Goal: Navigation & Orientation: Understand site structure

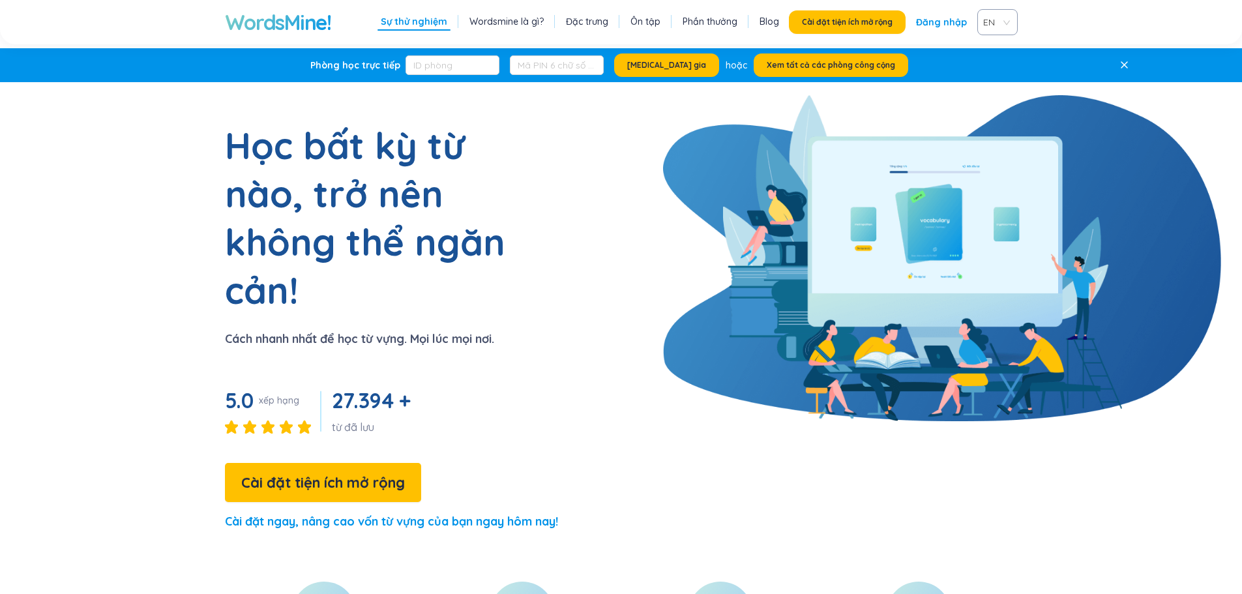
click at [653, 342] on section "Học bất kỳ từ nào, trở nên không thể ngăn cản! Cách nhanh nhất để học từ vựng. …" at bounding box center [621, 331] width 1001 height 421
click at [445, 26] on font "Sự thử nghiệm" at bounding box center [414, 22] width 66 height 12
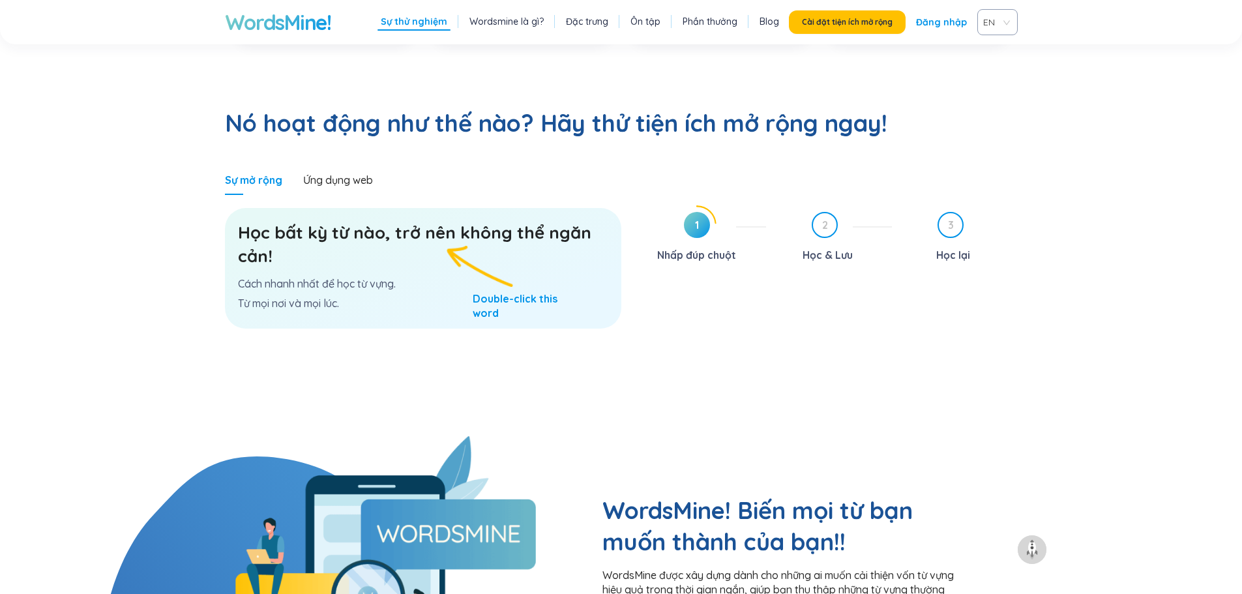
scroll to position [722, 0]
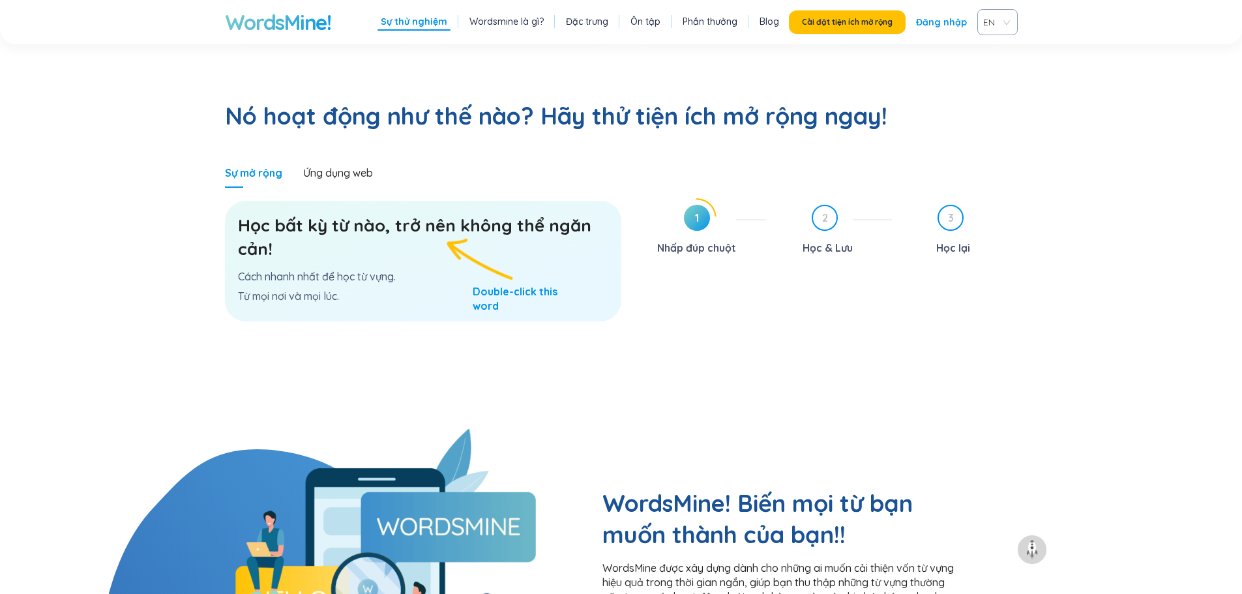
click at [691, 205] on span "1" at bounding box center [697, 218] width 26 height 26
click at [475, 201] on div "Học bất kỳ từ nào, trở nên không thể ngăn cản! Cách nhanh nhất để học từ vựng. …" at bounding box center [423, 261] width 396 height 121
click at [410, 214] on font "Học bất kỳ từ nào, trở nên không thể ngăn cản!" at bounding box center [414, 236] width 353 height 45
click at [575, 16] on font "Đặc trưng" at bounding box center [587, 22] width 42 height 12
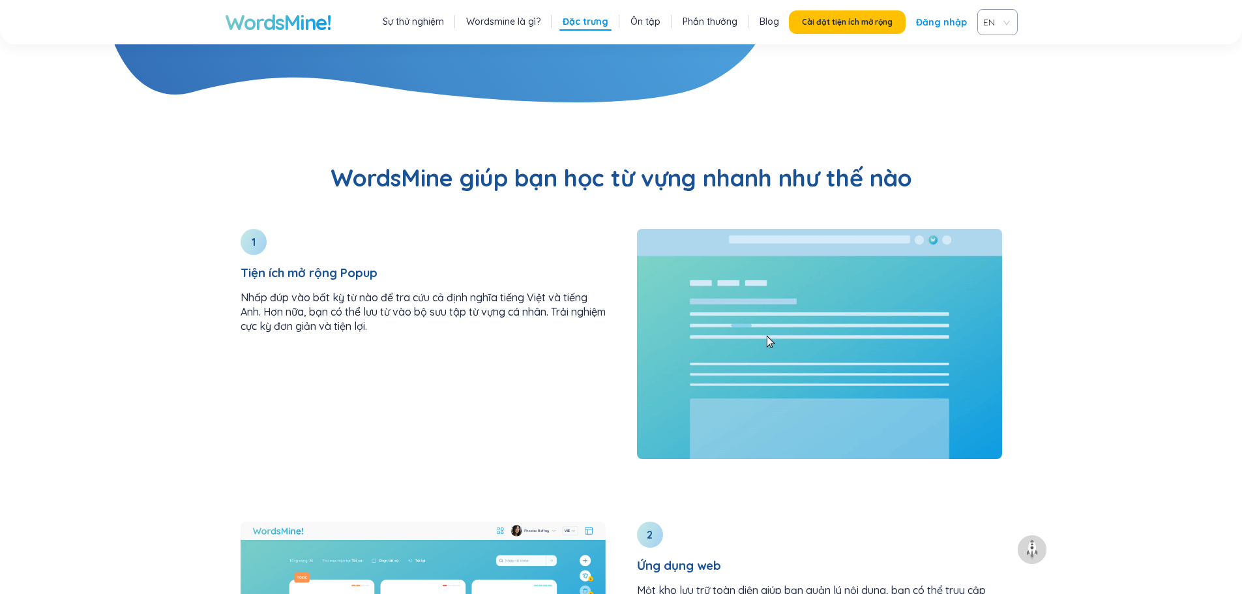
scroll to position [1442, 0]
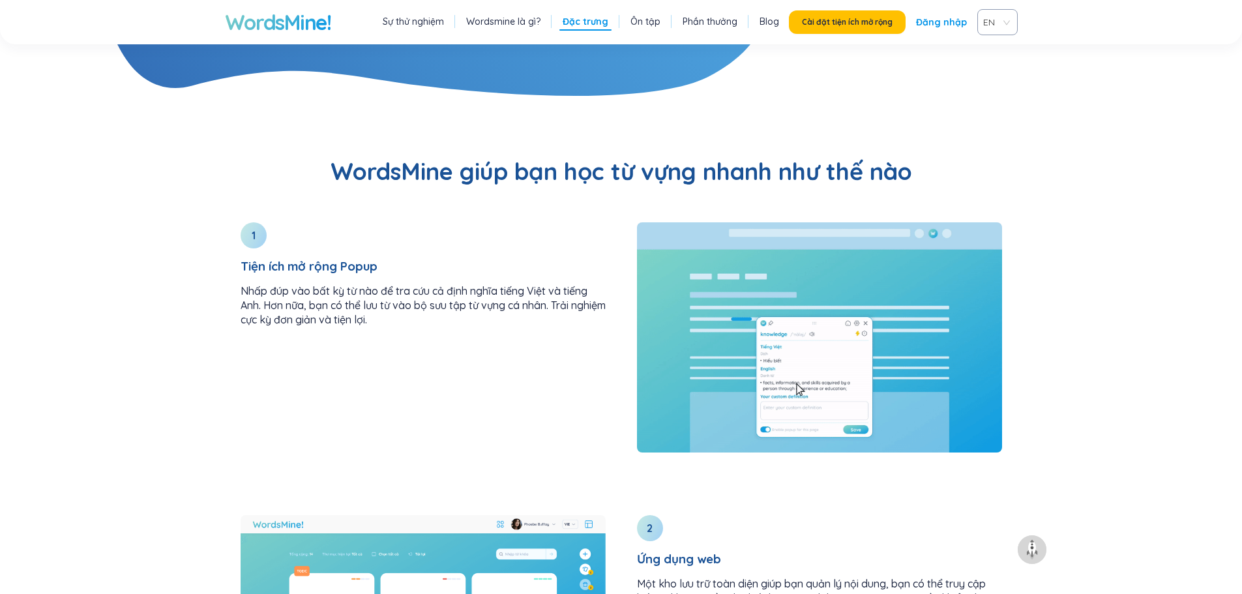
click at [510, 31] on div "Sự thử nghiệm Wordsmine là gì? Đặc trưng Ôn tập Phần thưởng Blog Cài đặt tiện í…" at bounding box center [698, 22] width 638 height 26
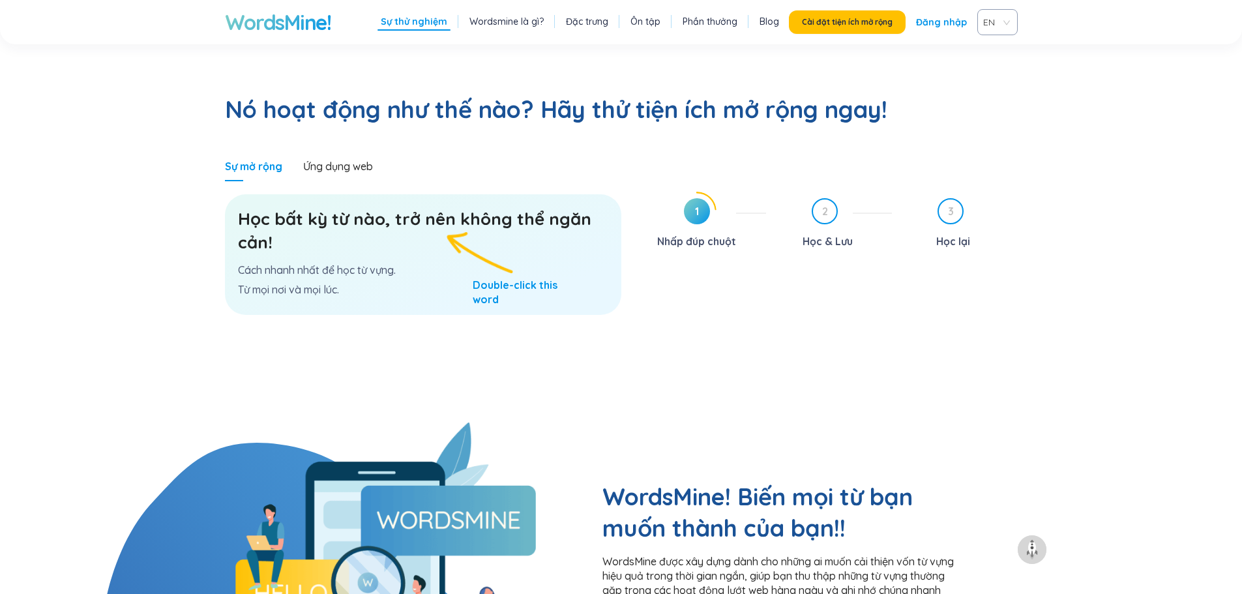
scroll to position [722, 0]
